Goal: Transaction & Acquisition: Obtain resource

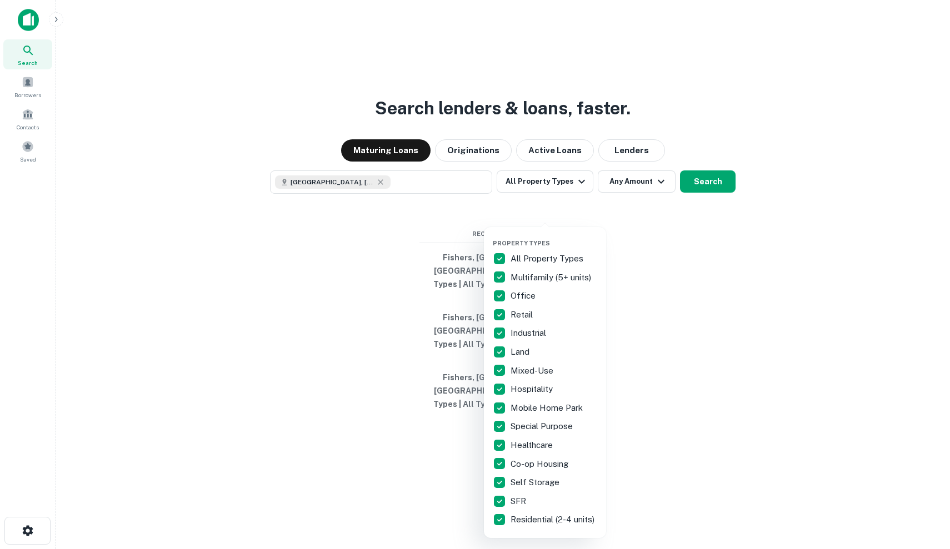
click at [754, 225] on div at bounding box center [475, 274] width 950 height 549
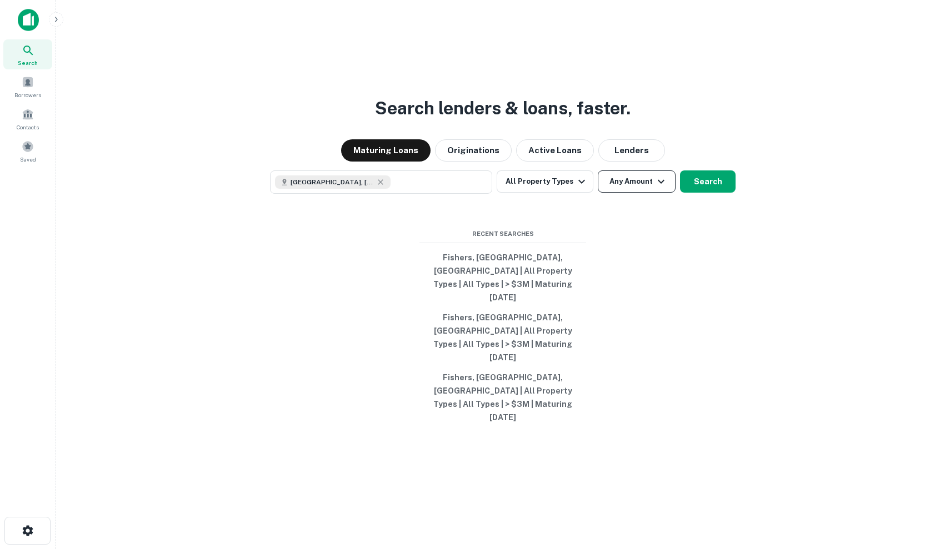
click at [633, 193] on button "Any Amount" at bounding box center [637, 182] width 78 height 22
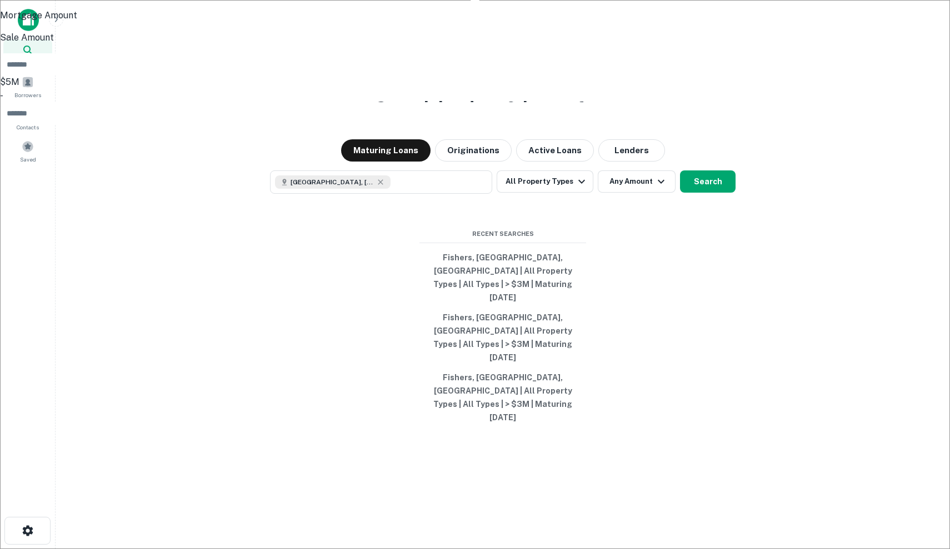
type input "*******"
click at [713, 218] on div at bounding box center [475, 274] width 950 height 549
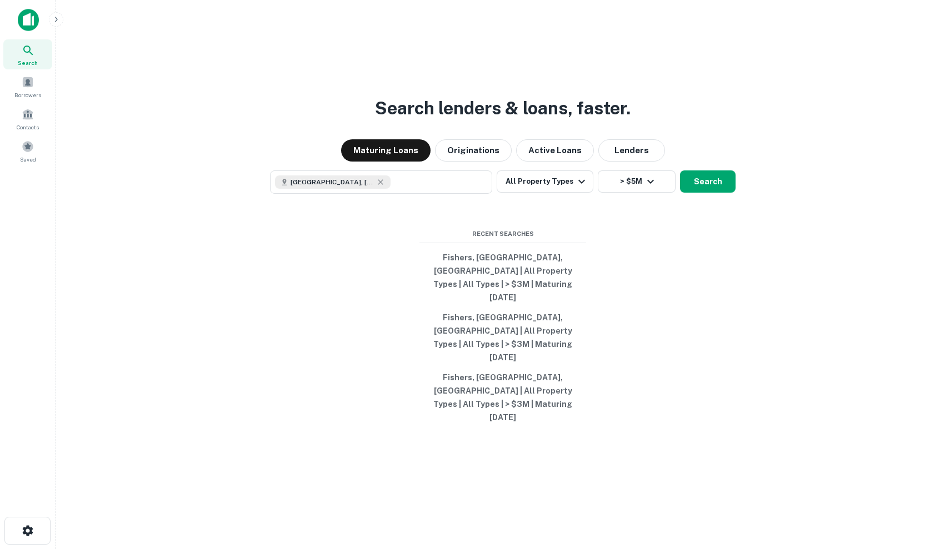
click at [713, 193] on button "Search" at bounding box center [708, 182] width 56 height 22
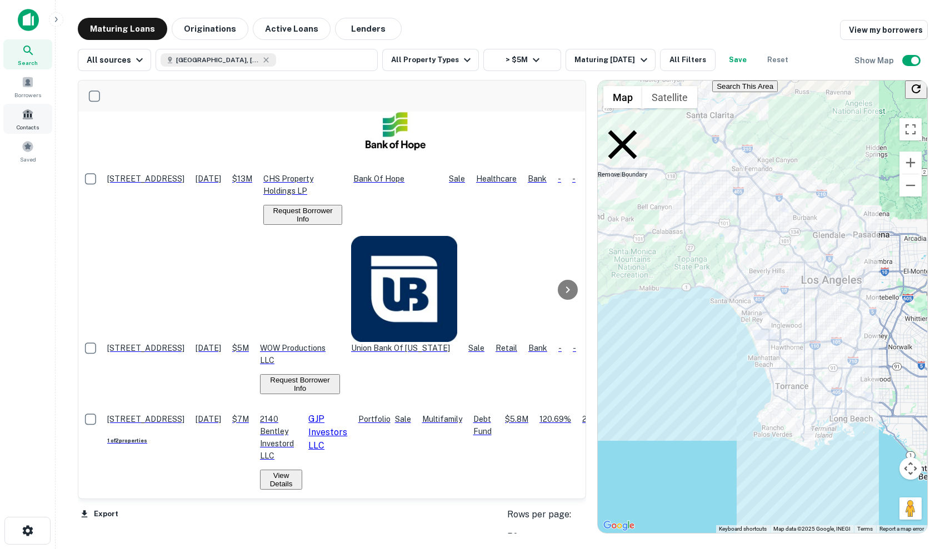
scroll to position [1619, 0]
click at [29, 144] on span at bounding box center [28, 147] width 12 height 12
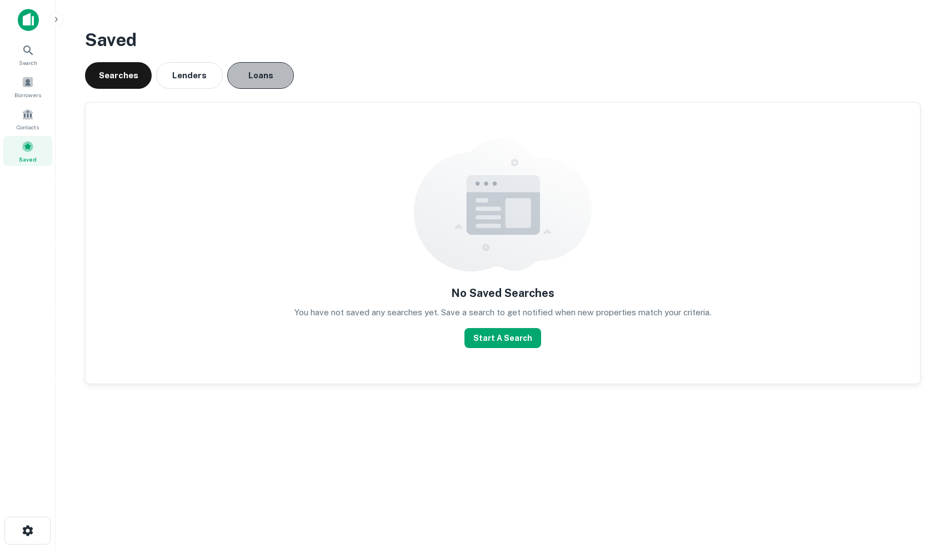
click at [271, 73] on button "Loans" at bounding box center [260, 75] width 67 height 27
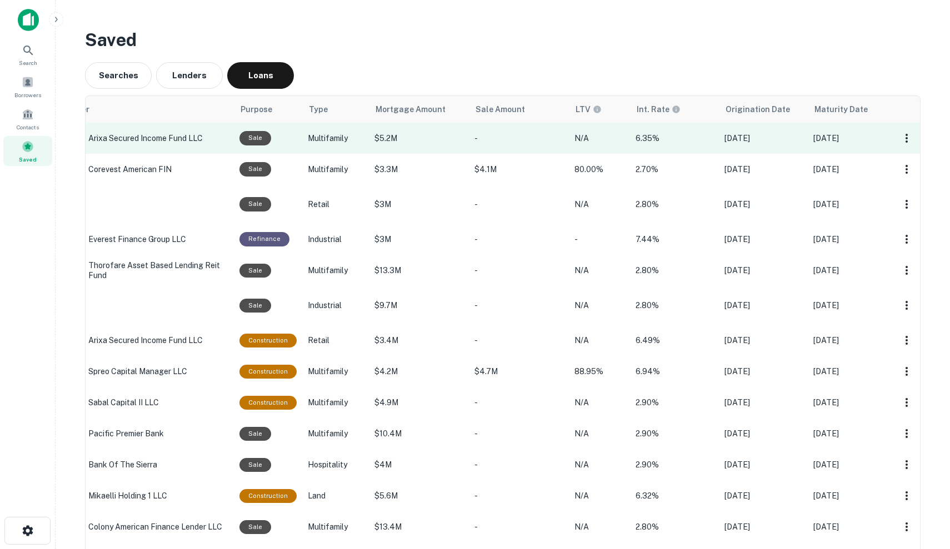
scroll to position [0, 184]
click at [515, 137] on p "-" at bounding box center [519, 138] width 89 height 12
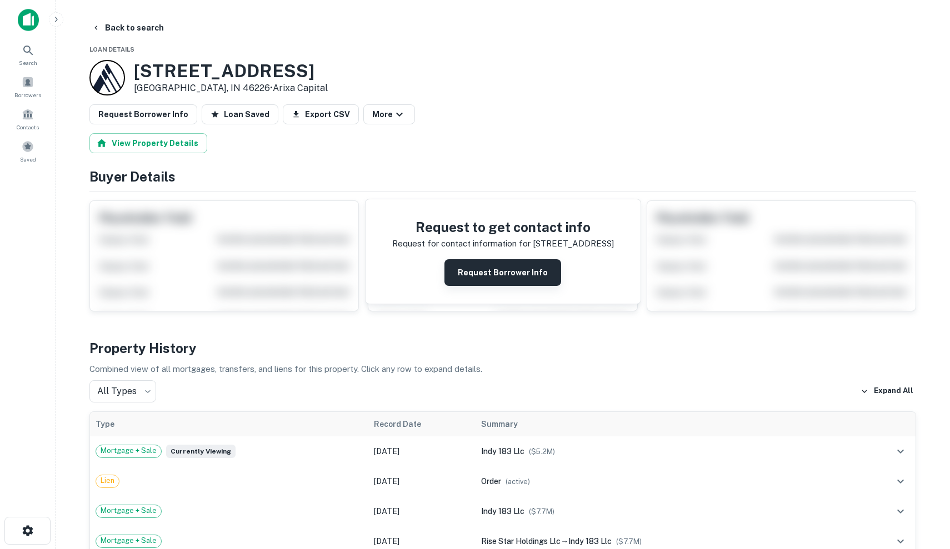
click at [469, 274] on button "Request Borrower Info" at bounding box center [502, 272] width 117 height 27
